Goal: Transaction & Acquisition: Purchase product/service

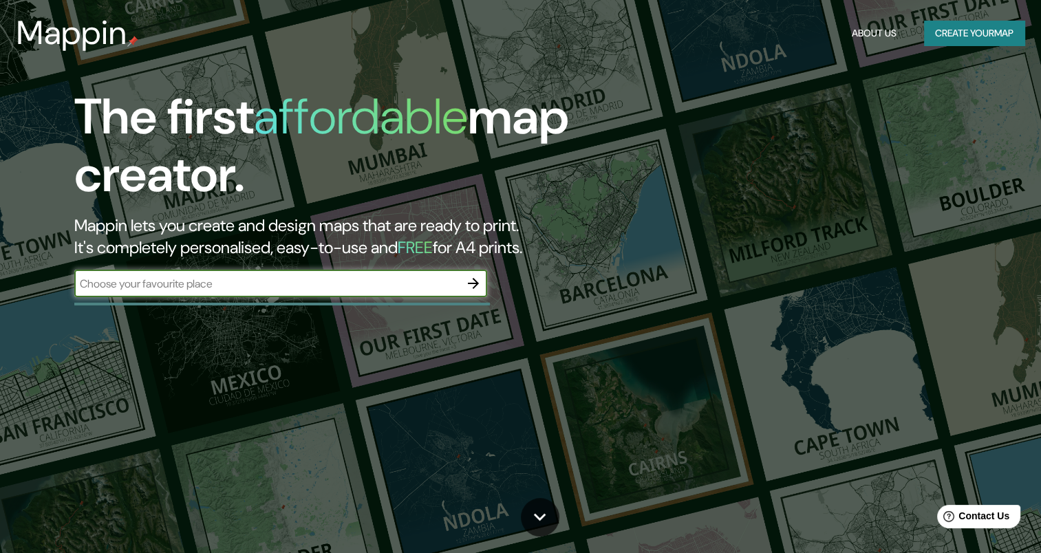
click at [314, 299] on div "​" at bounding box center [280, 285] width 413 height 30
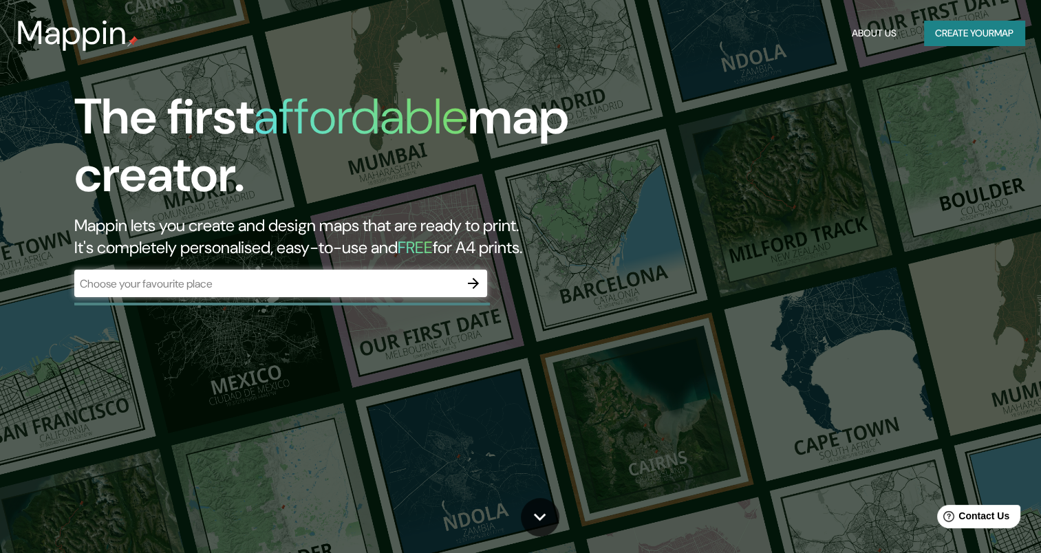
click at [313, 292] on div "​" at bounding box center [280, 284] width 413 height 28
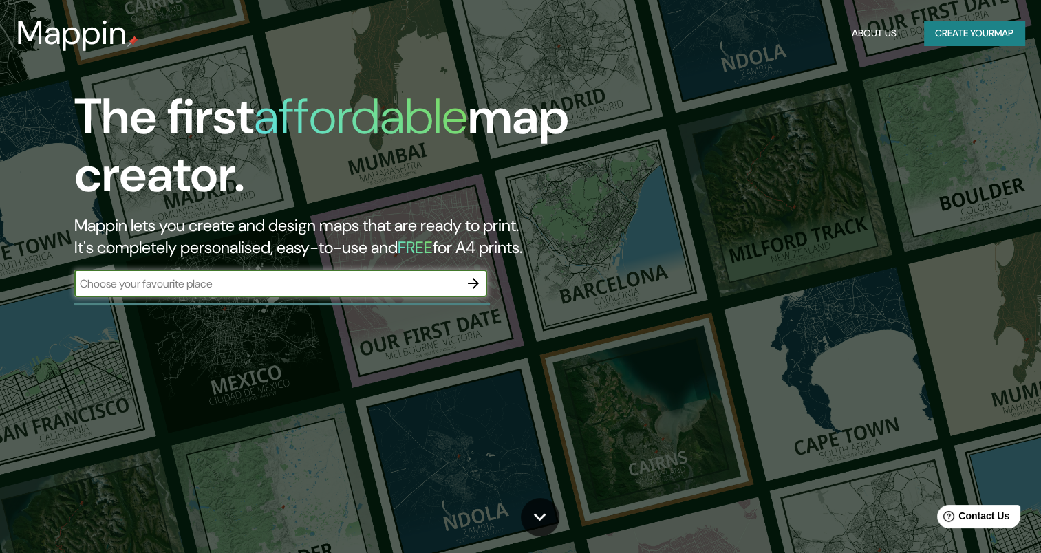
type input "a"
type input "chorrillos"
click at [476, 273] on button "button" at bounding box center [474, 284] width 28 height 28
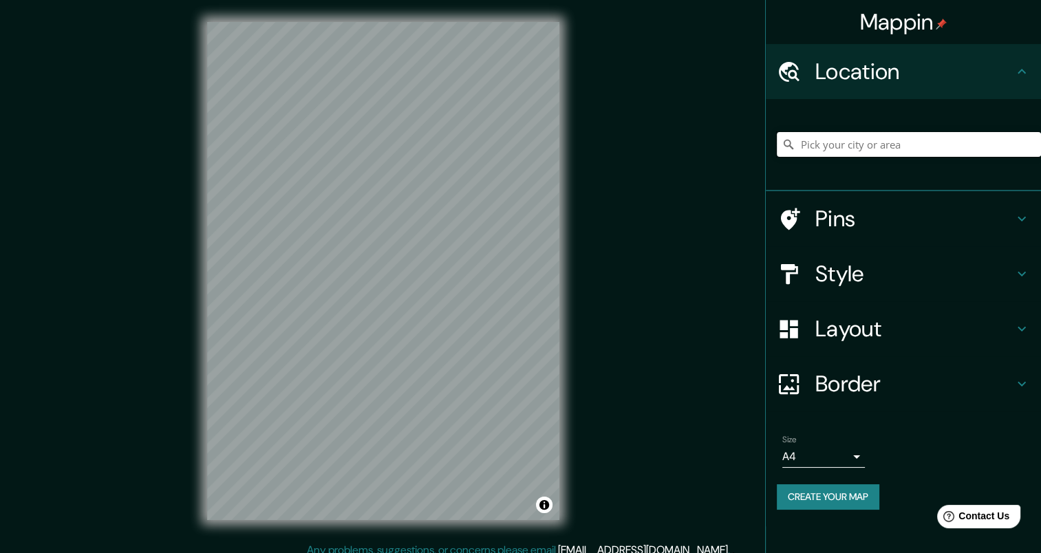
click at [795, 138] on input "Pick your city or area" at bounding box center [909, 144] width 264 height 25
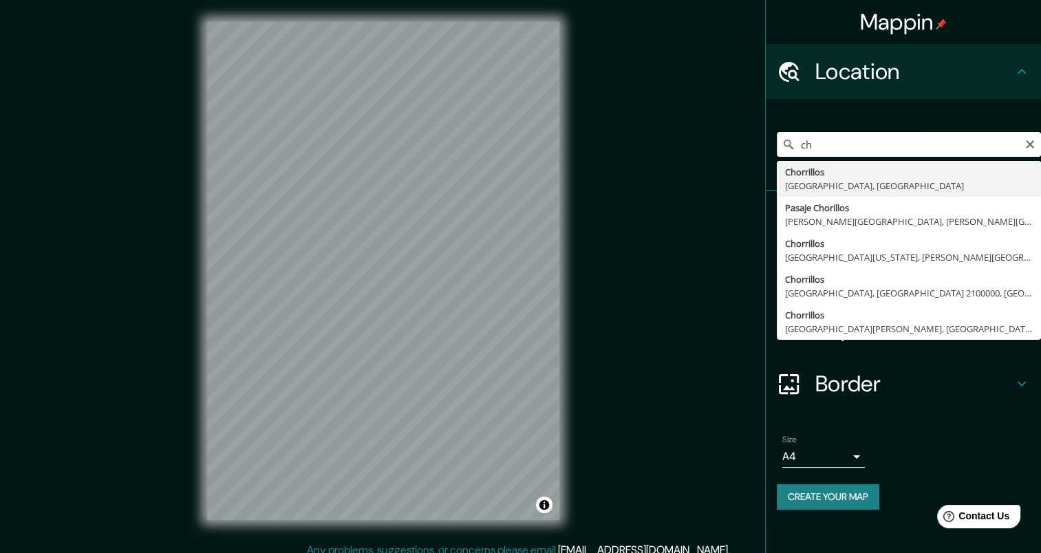
type input "c"
type input "Villa, [GEOGRAPHIC_DATA], [GEOGRAPHIC_DATA]"
click at [863, 146] on input "Villa, [GEOGRAPHIC_DATA], [GEOGRAPHIC_DATA]" at bounding box center [909, 144] width 264 height 25
drag, startPoint x: 916, startPoint y: 142, endPoint x: 763, endPoint y: 153, distance: 153.8
click at [763, 153] on div "Mappin Location [GEOGRAPHIC_DATA], [GEOGRAPHIC_DATA], [GEOGRAPHIC_DATA] [GEOGRA…" at bounding box center [520, 282] width 1041 height 564
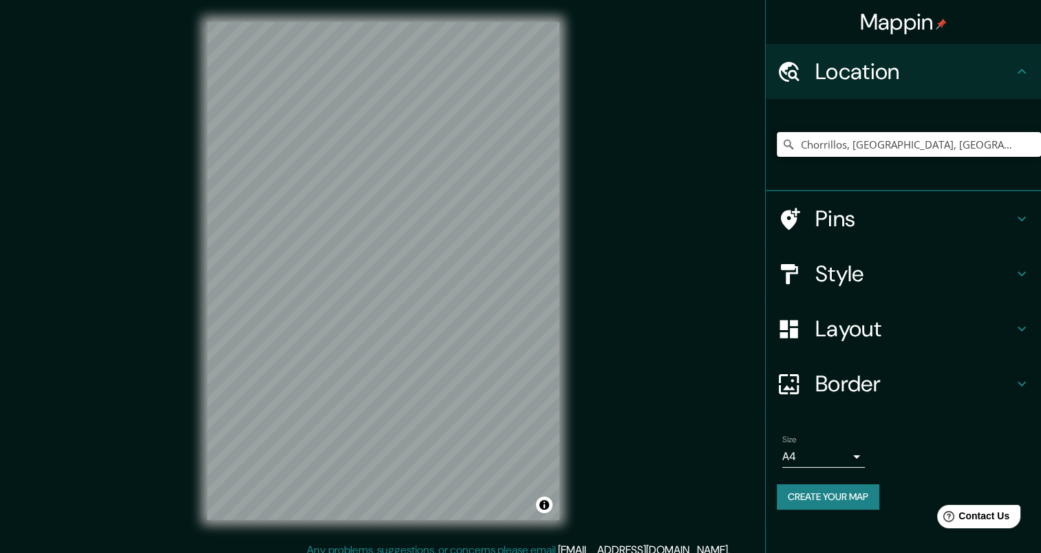
type input "Chorrillos, [GEOGRAPHIC_DATA], [GEOGRAPHIC_DATA]"
click at [814, 290] on div "Style" at bounding box center [903, 273] width 275 height 55
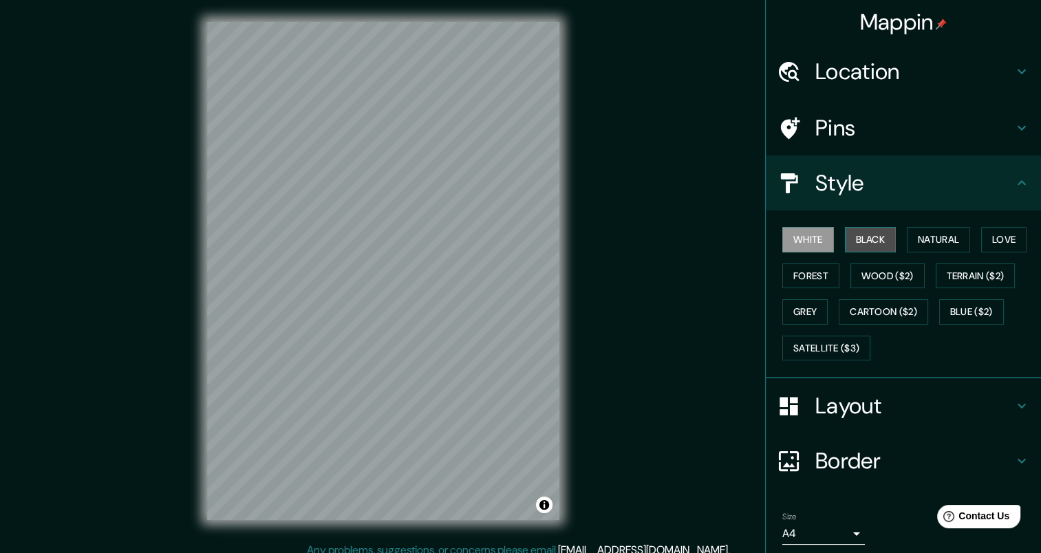
click at [850, 238] on button "Black" at bounding box center [871, 239] width 52 height 25
drag, startPoint x: 806, startPoint y: 279, endPoint x: 805, endPoint y: 295, distance: 16.6
click at [805, 279] on button "Forest" at bounding box center [810, 276] width 57 height 25
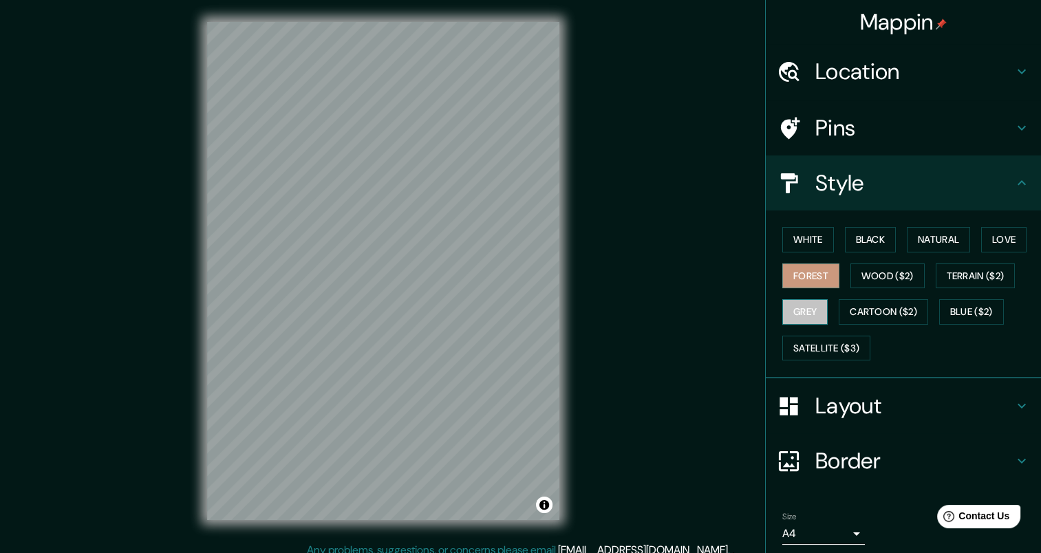
click at [805, 303] on button "Grey" at bounding box center [804, 311] width 45 height 25
click at [808, 344] on button "Satellite ($3)" at bounding box center [826, 348] width 88 height 25
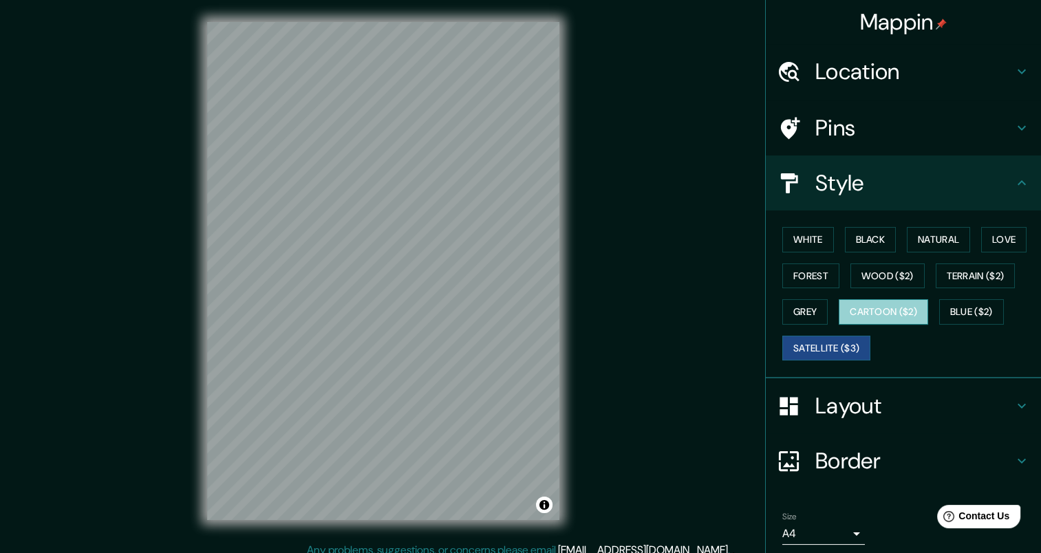
click at [839, 299] on button "Cartoon ($2)" at bounding box center [883, 311] width 89 height 25
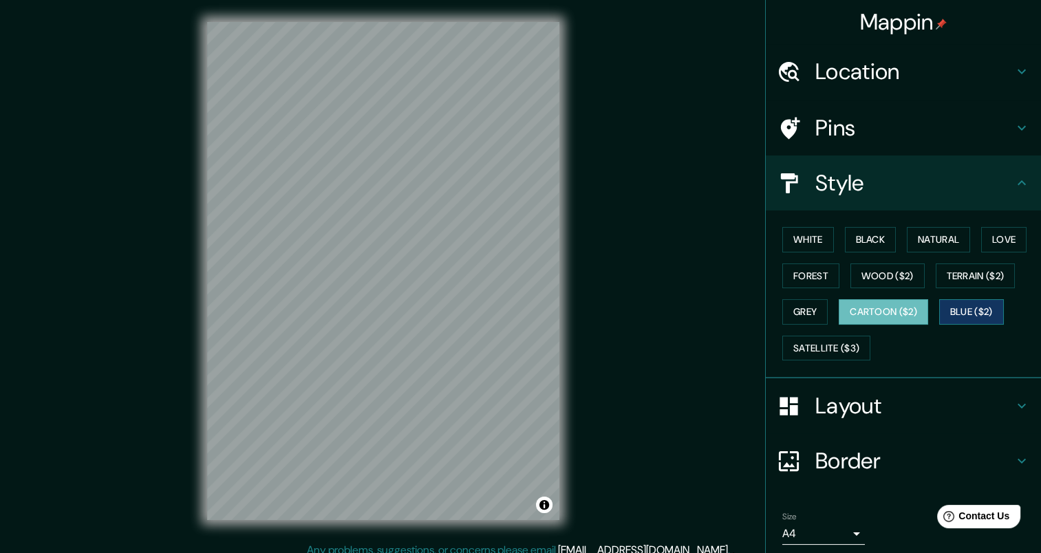
click at [944, 315] on button "Blue ($2)" at bounding box center [971, 311] width 65 height 25
click at [936, 270] on button "Terrain ($2)" at bounding box center [976, 276] width 80 height 25
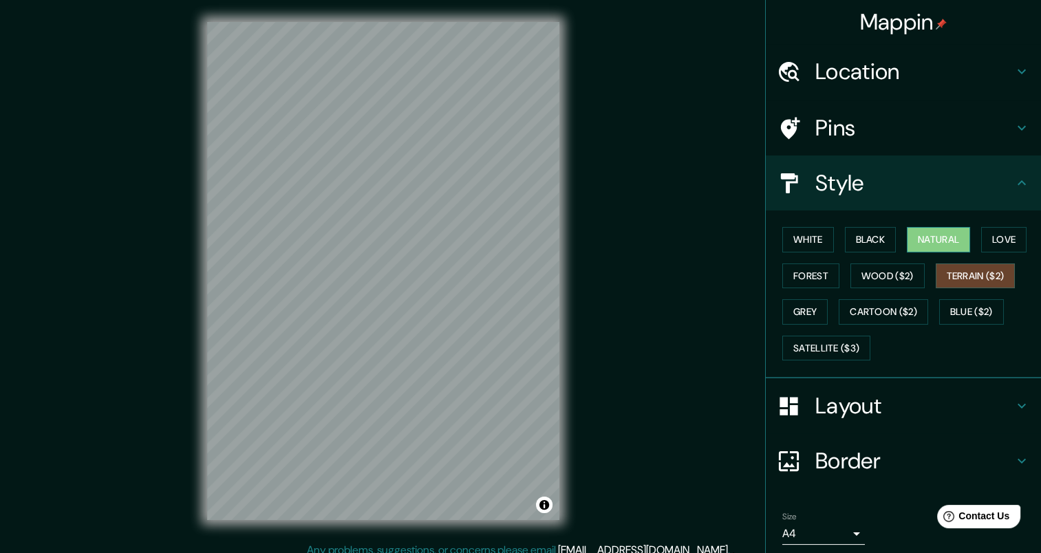
click at [919, 234] on button "Natural" at bounding box center [938, 239] width 63 height 25
